Goal: Navigation & Orientation: Understand site structure

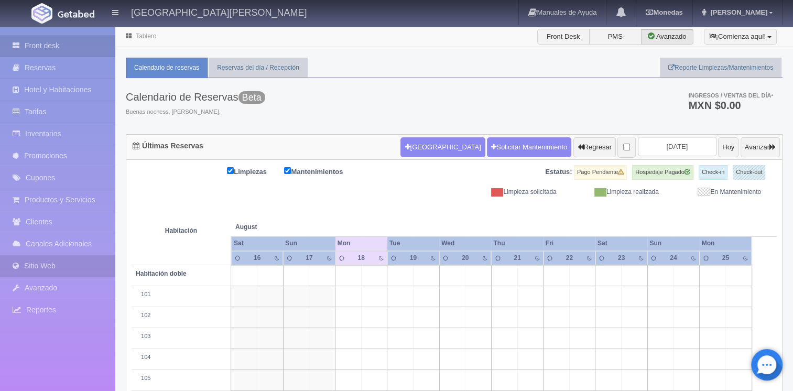
click at [25, 267] on link "Sitio Web" at bounding box center [57, 266] width 115 height 22
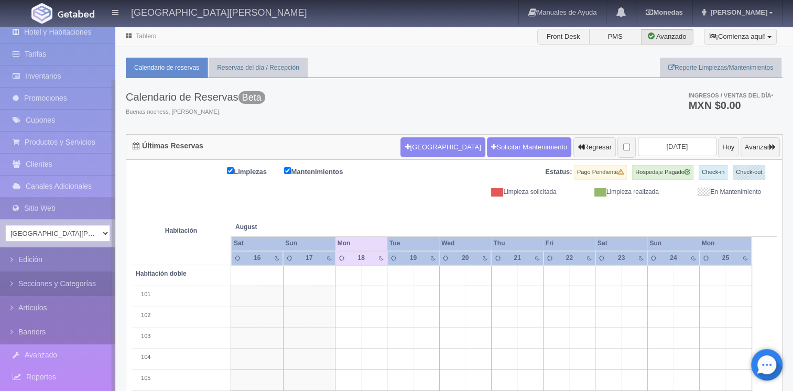
scroll to position [60, 0]
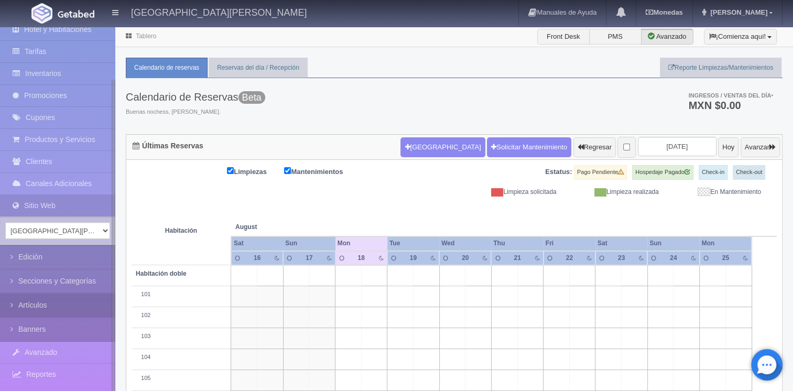
drag, startPoint x: 113, startPoint y: 208, endPoint x: 110, endPoint y: 307, distance: 99.2
click at [110, 307] on div "Front desk Reservas Hotel y Habitaciones Tarifas Inventarios Promociones Cupone…" at bounding box center [57, 222] width 115 height 391
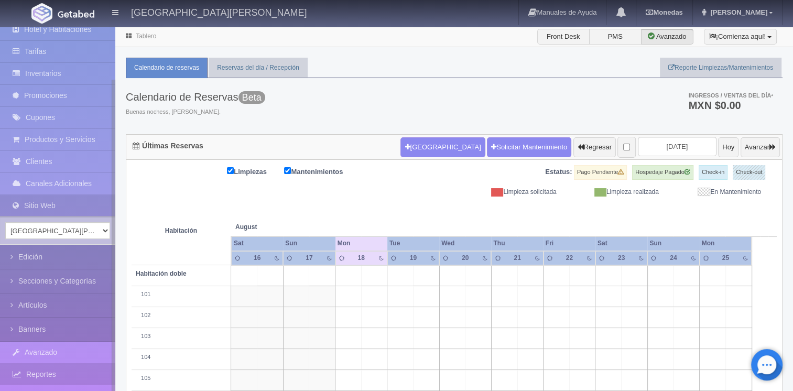
click at [70, 366] on link "Reportes" at bounding box center [57, 375] width 115 height 22
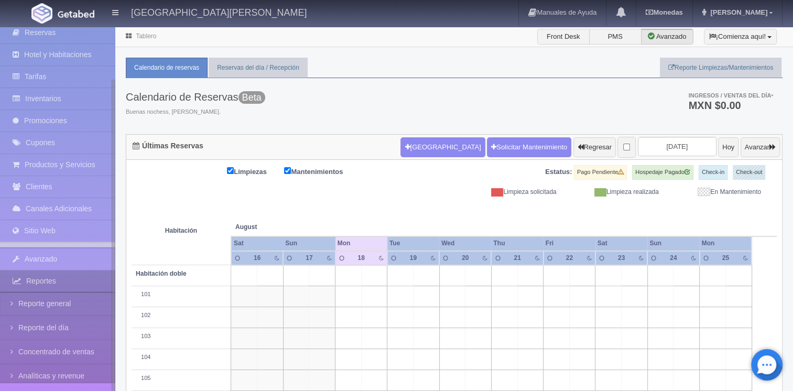
scroll to position [32, 0]
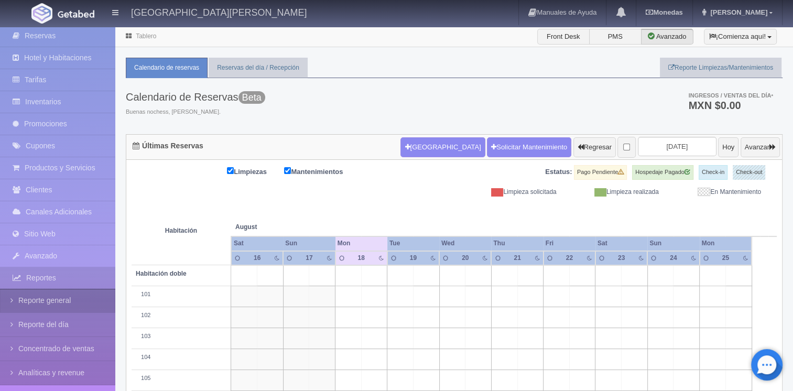
click at [48, 299] on link "Reporte general" at bounding box center [57, 301] width 115 height 24
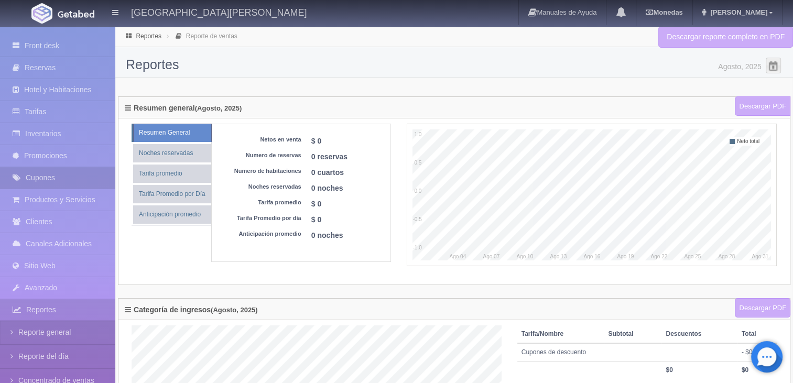
click at [56, 173] on link "Cupones" at bounding box center [57, 178] width 115 height 22
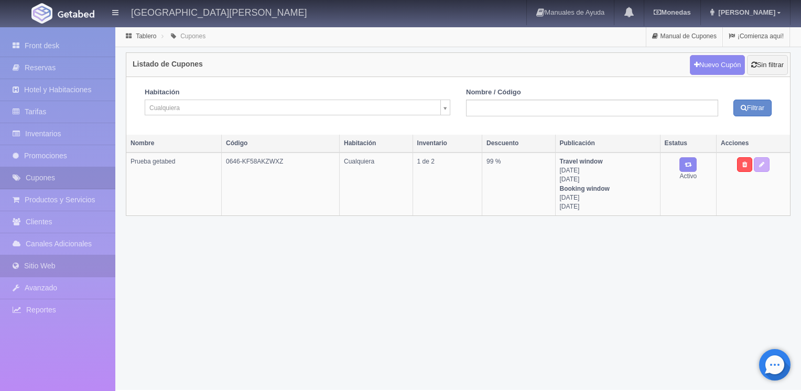
click at [38, 263] on link "Sitio Web" at bounding box center [57, 266] width 115 height 22
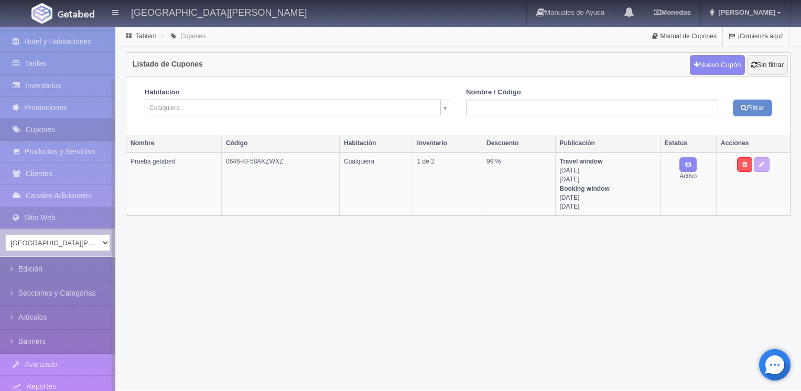
scroll to position [60, 0]
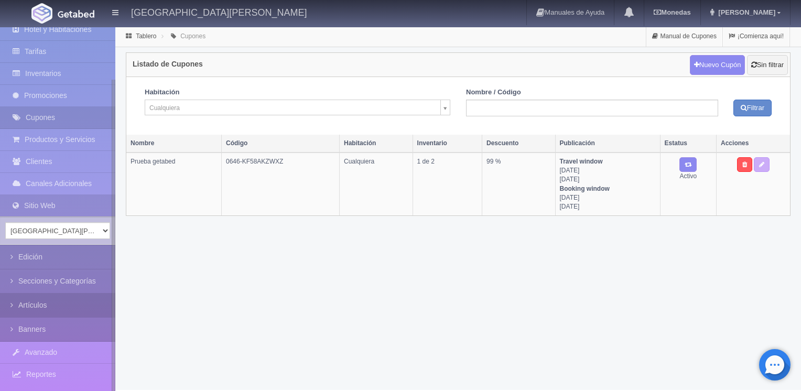
drag, startPoint x: 113, startPoint y: 219, endPoint x: 111, endPoint y: 303, distance: 84.5
click at [111, 303] on div "Front desk Reservas Hotel y Habitaciones Tarifas Inventarios Promociones Cupone…" at bounding box center [57, 222] width 115 height 391
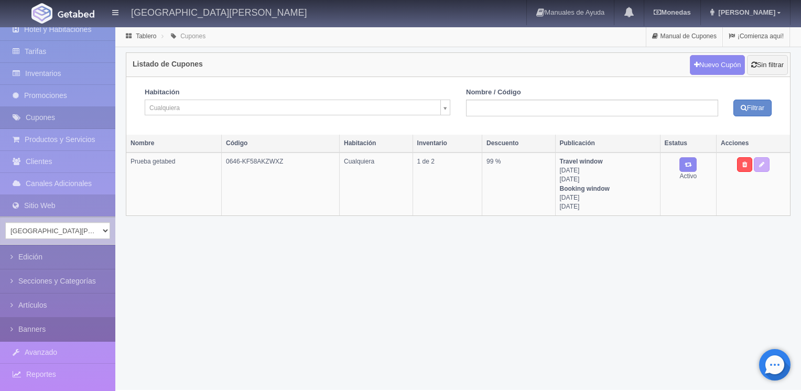
click at [44, 324] on link "Banners" at bounding box center [57, 330] width 115 height 24
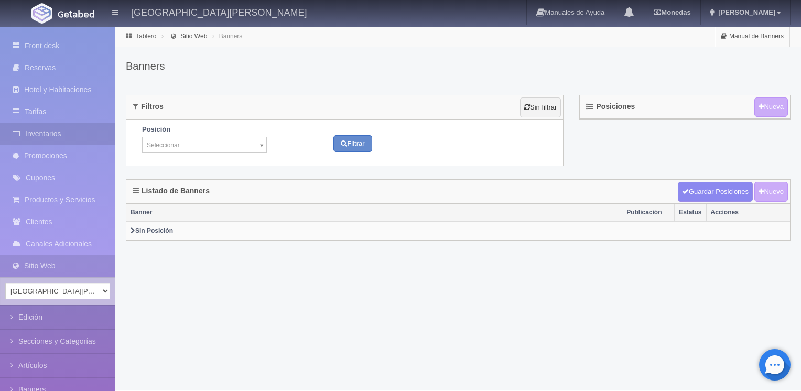
click at [65, 126] on link "Inventarios" at bounding box center [57, 134] width 115 height 22
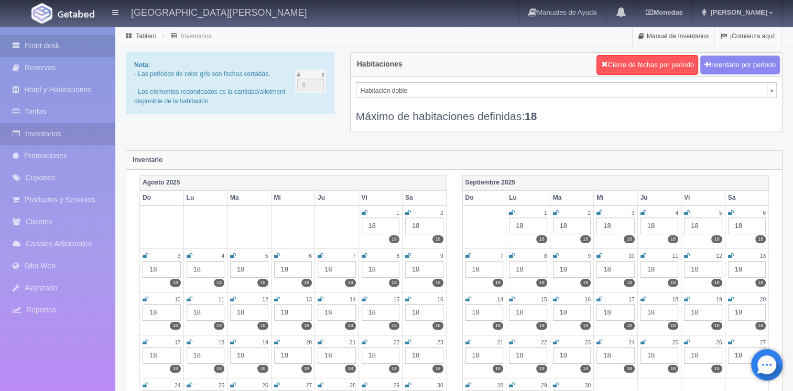
click at [73, 48] on link "Front desk" at bounding box center [57, 46] width 115 height 22
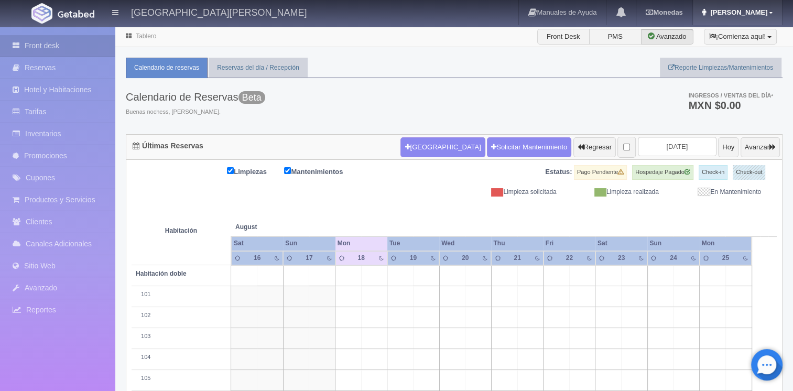
click at [766, 16] on span "[PERSON_NAME]" at bounding box center [738, 12] width 60 height 8
click at [723, 49] on link "Salir / Log Out" at bounding box center [740, 49] width 83 height 13
